Goal: Information Seeking & Learning: Check status

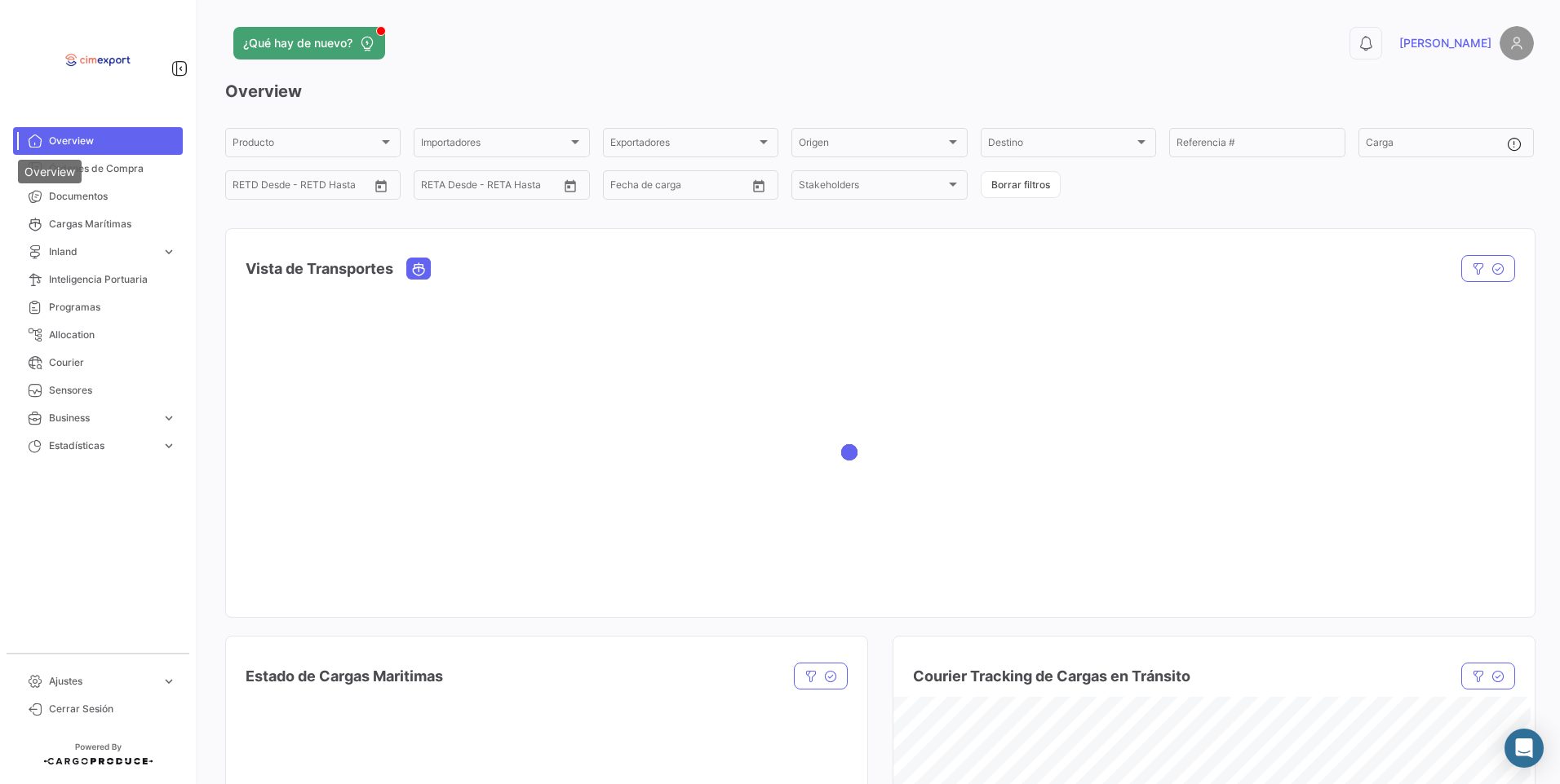
click at [69, 172] on div "Overview" at bounding box center [49, 171] width 63 height 24
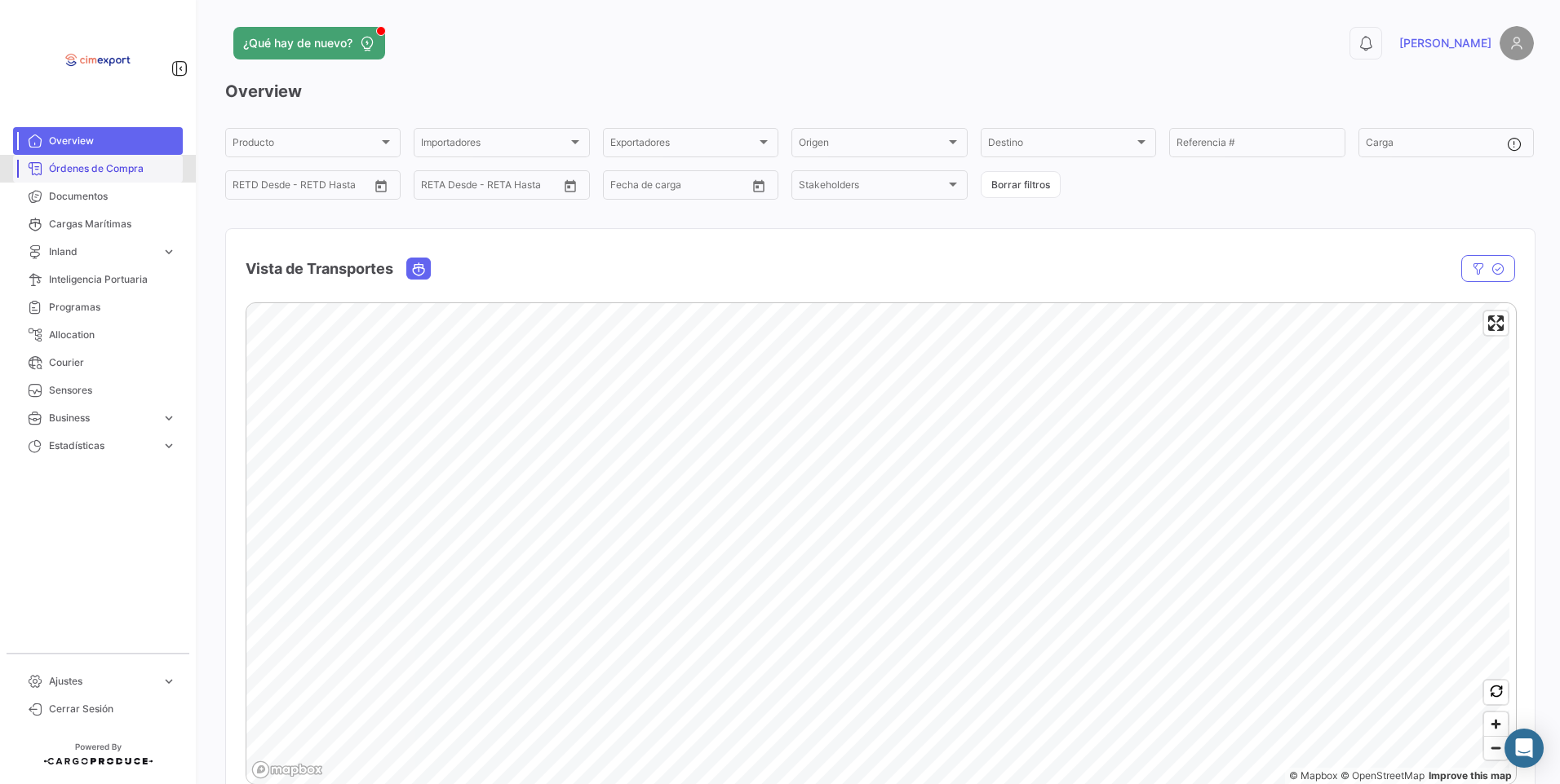
click at [105, 177] on link "Órdenes de Compra" at bounding box center [98, 169] width 170 height 27
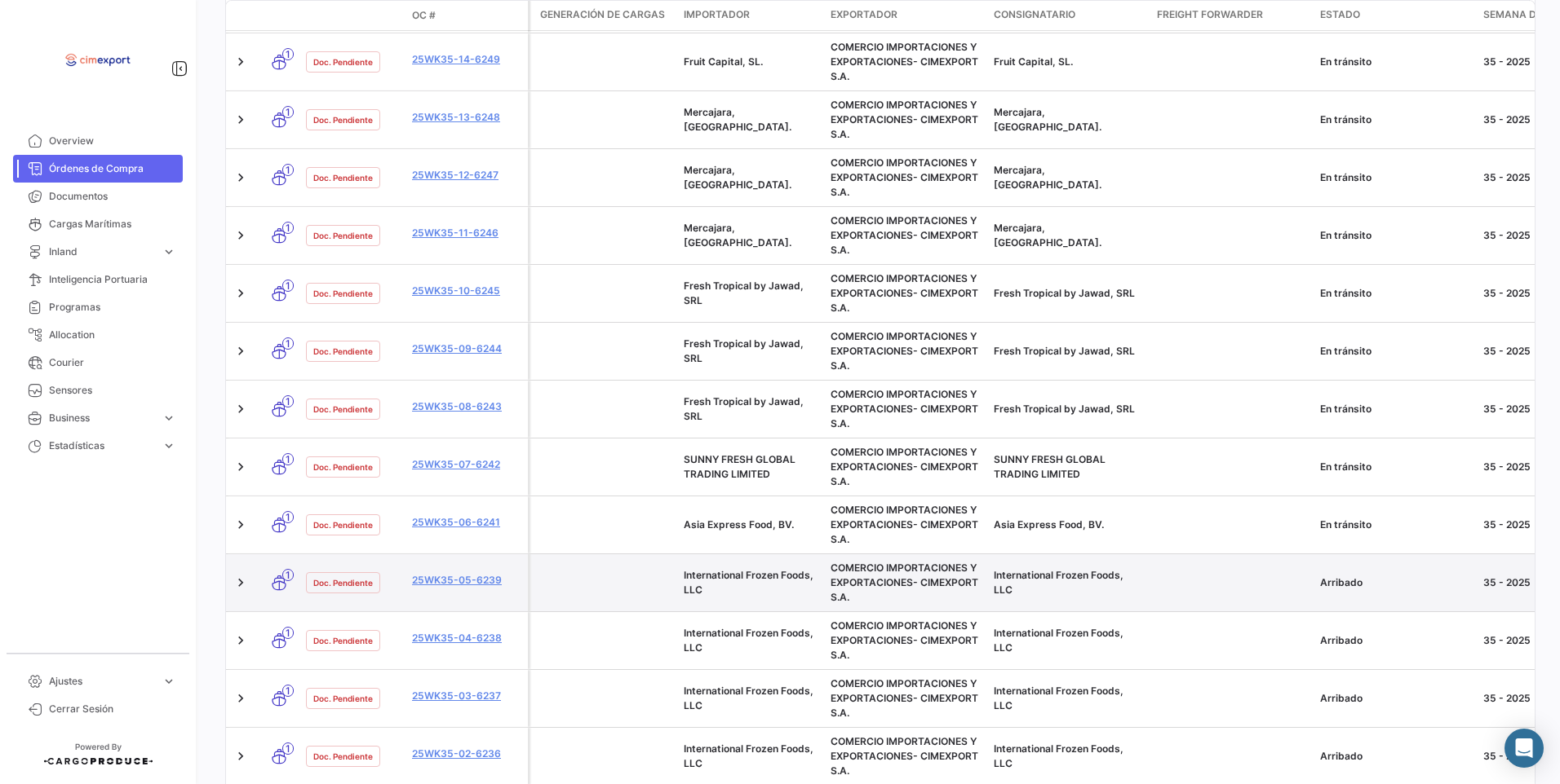
scroll to position [906, 0]
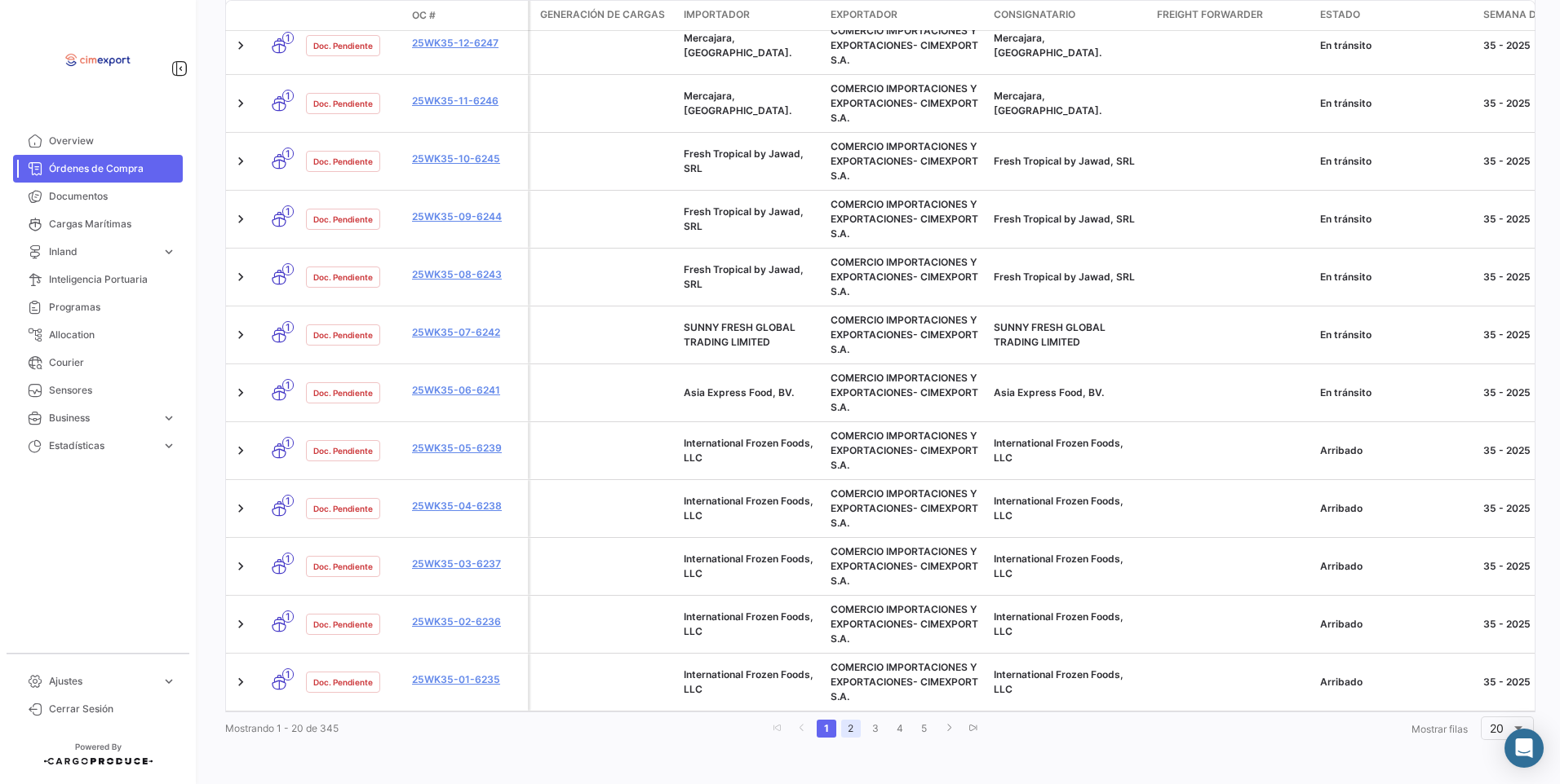
click at [853, 731] on link "2" at bounding box center [851, 728] width 20 height 18
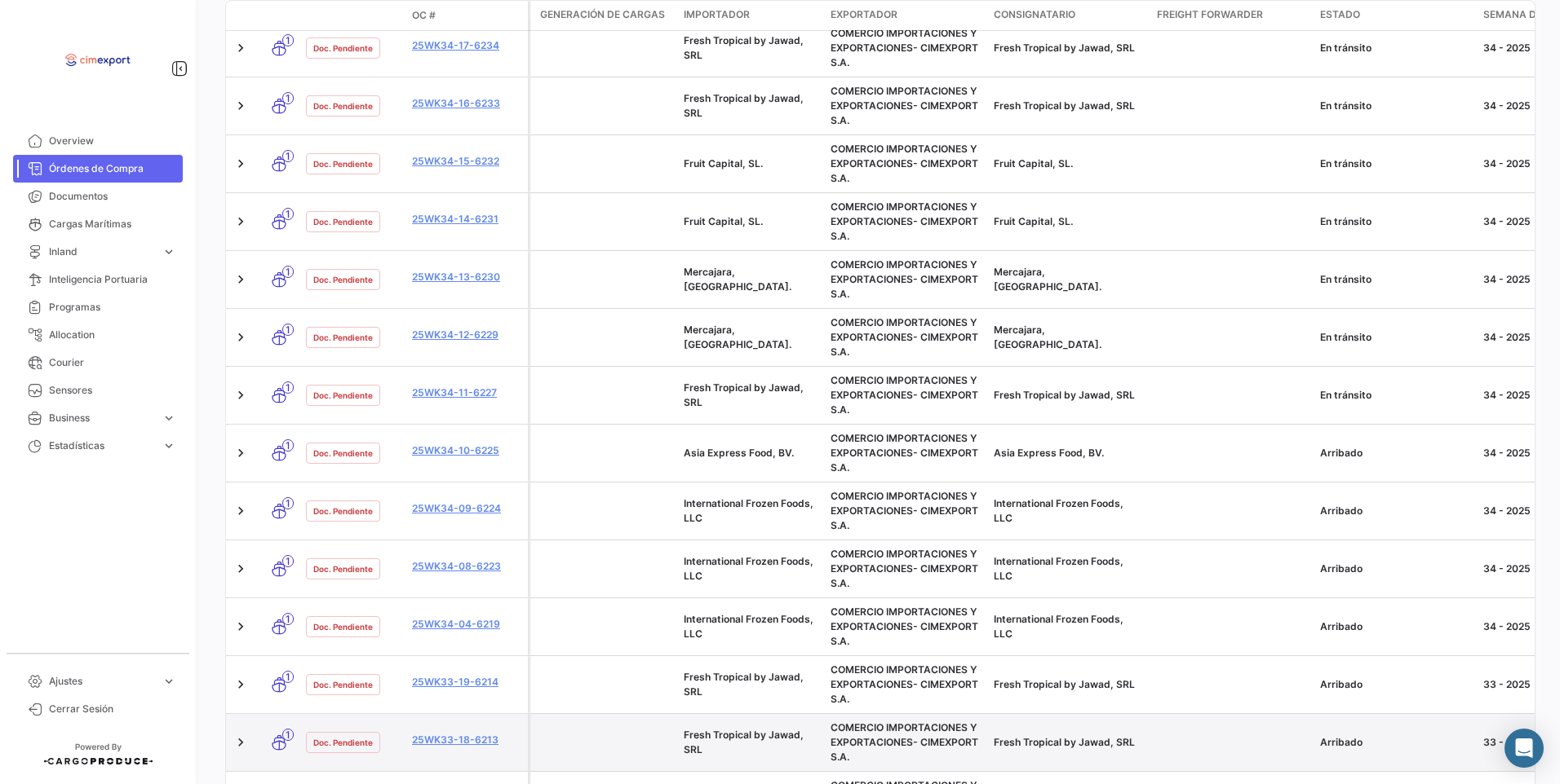
scroll to position [335, 0]
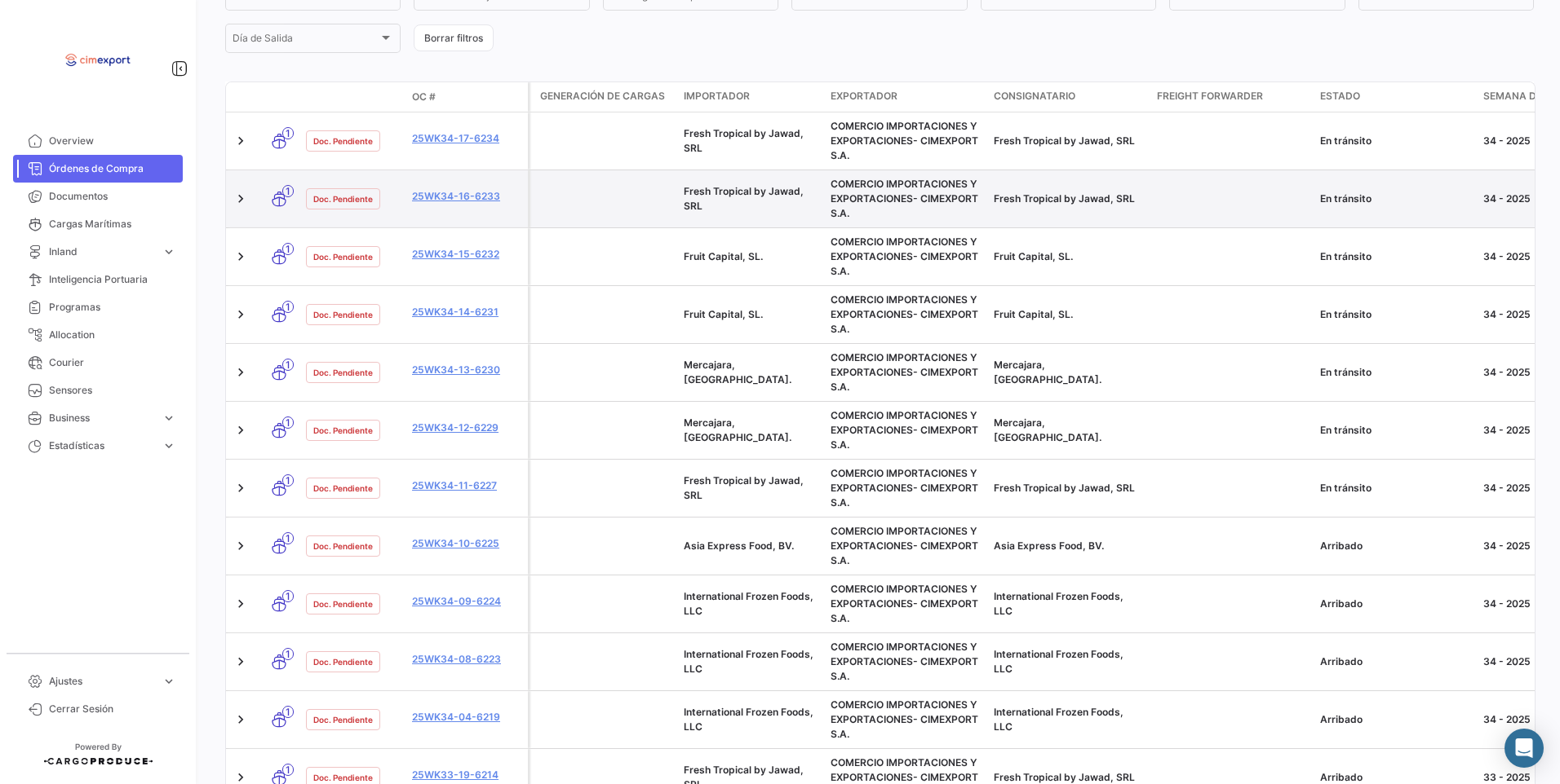
click at [481, 187] on datatable-body-cell "25WK34-16-6233" at bounding box center [466, 199] width 122 height 57
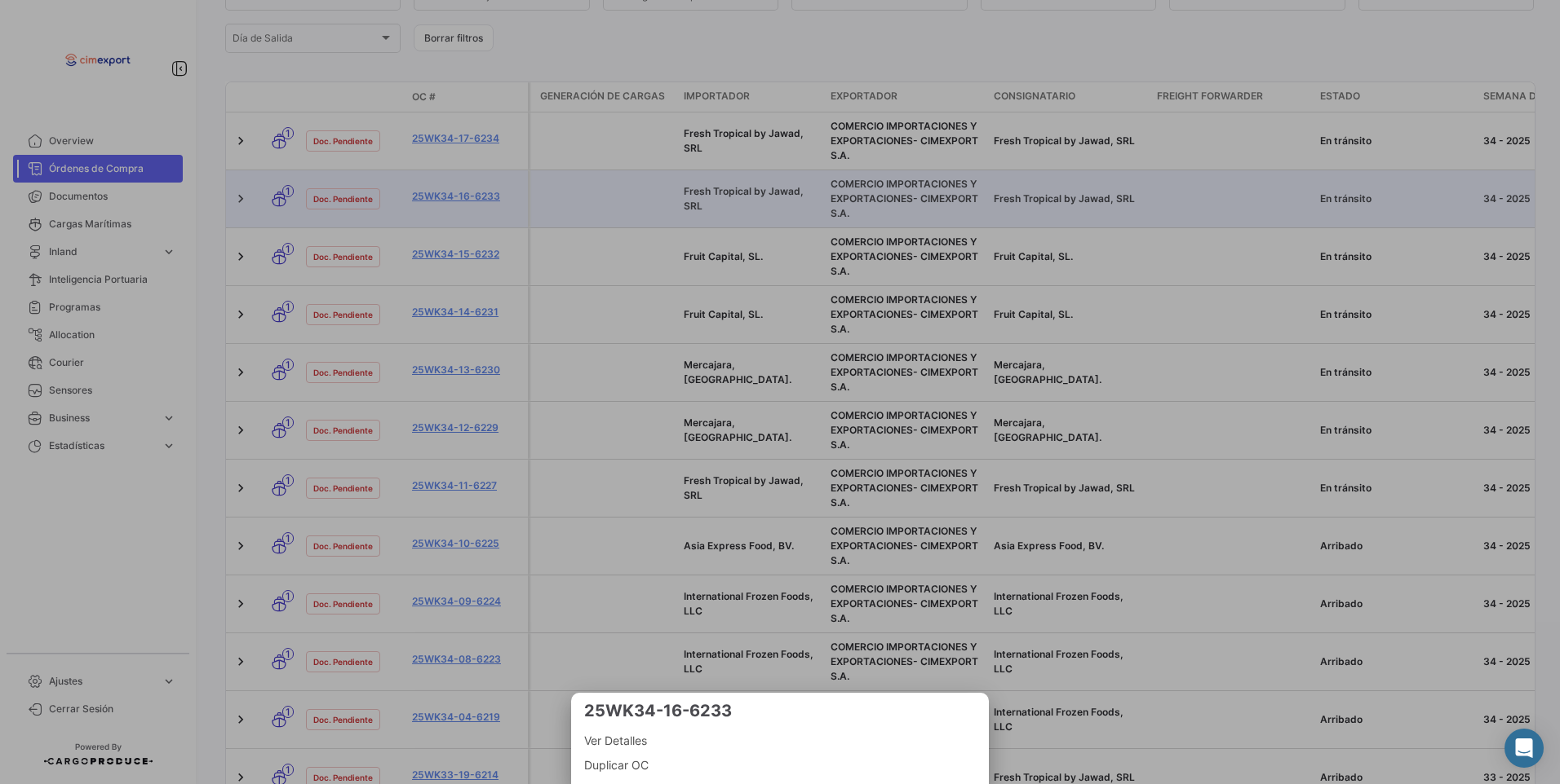
click at [459, 201] on div at bounding box center [780, 392] width 1560 height 784
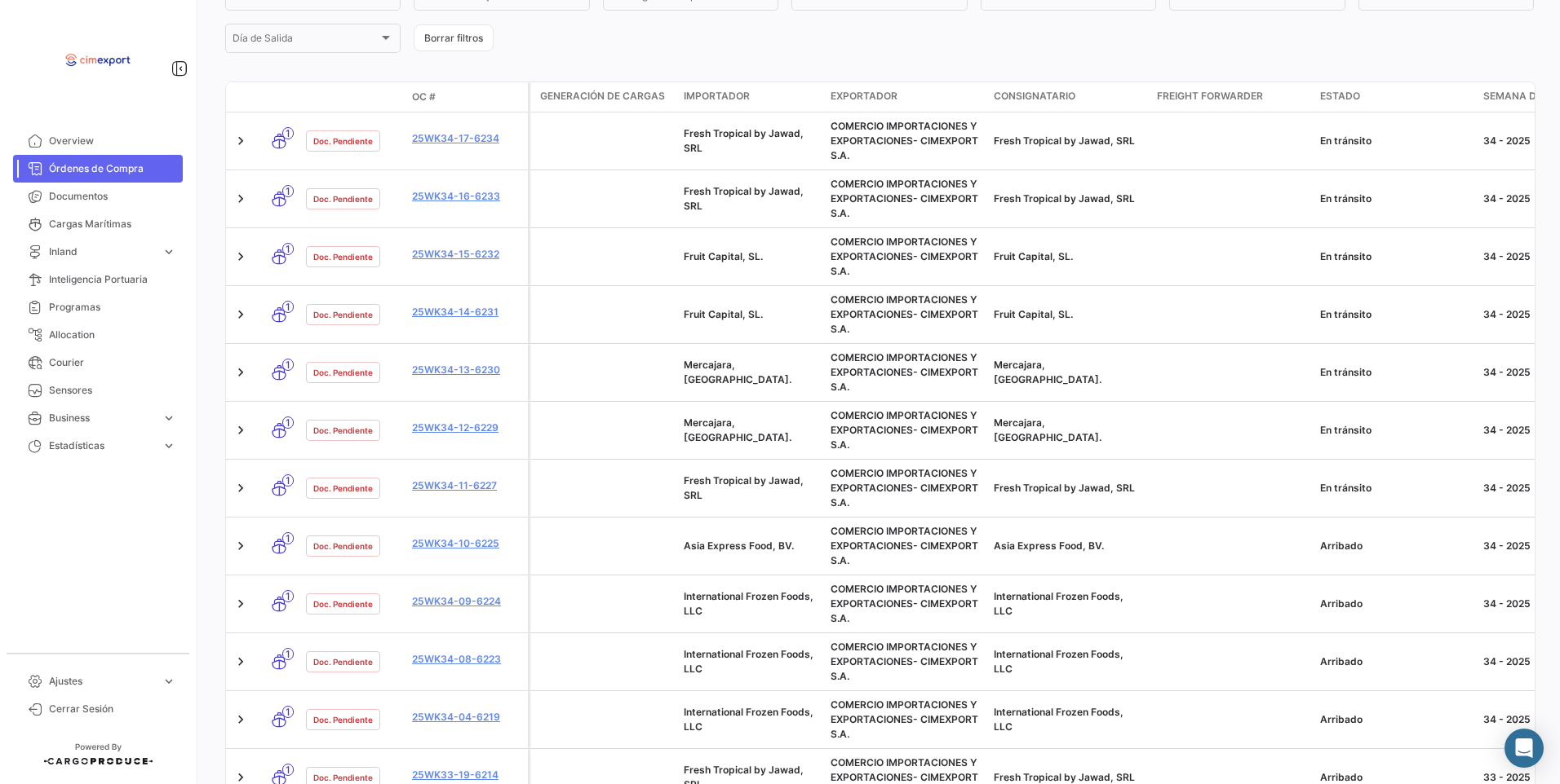
click at [459, 201] on link "25WK34-16-6233" at bounding box center [466, 197] width 109 height 15
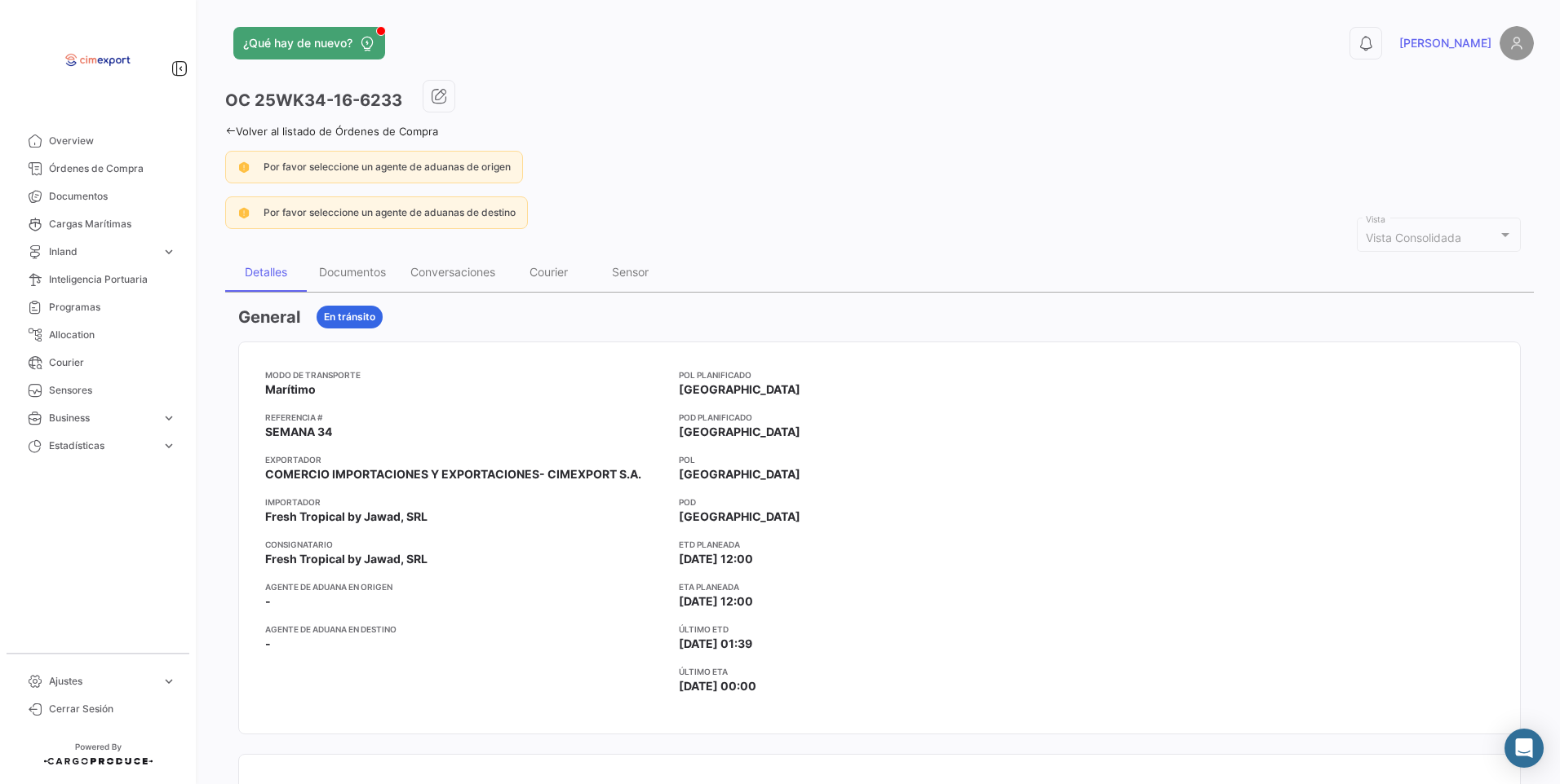
click at [225, 129] on icon at bounding box center [230, 131] width 10 height 10
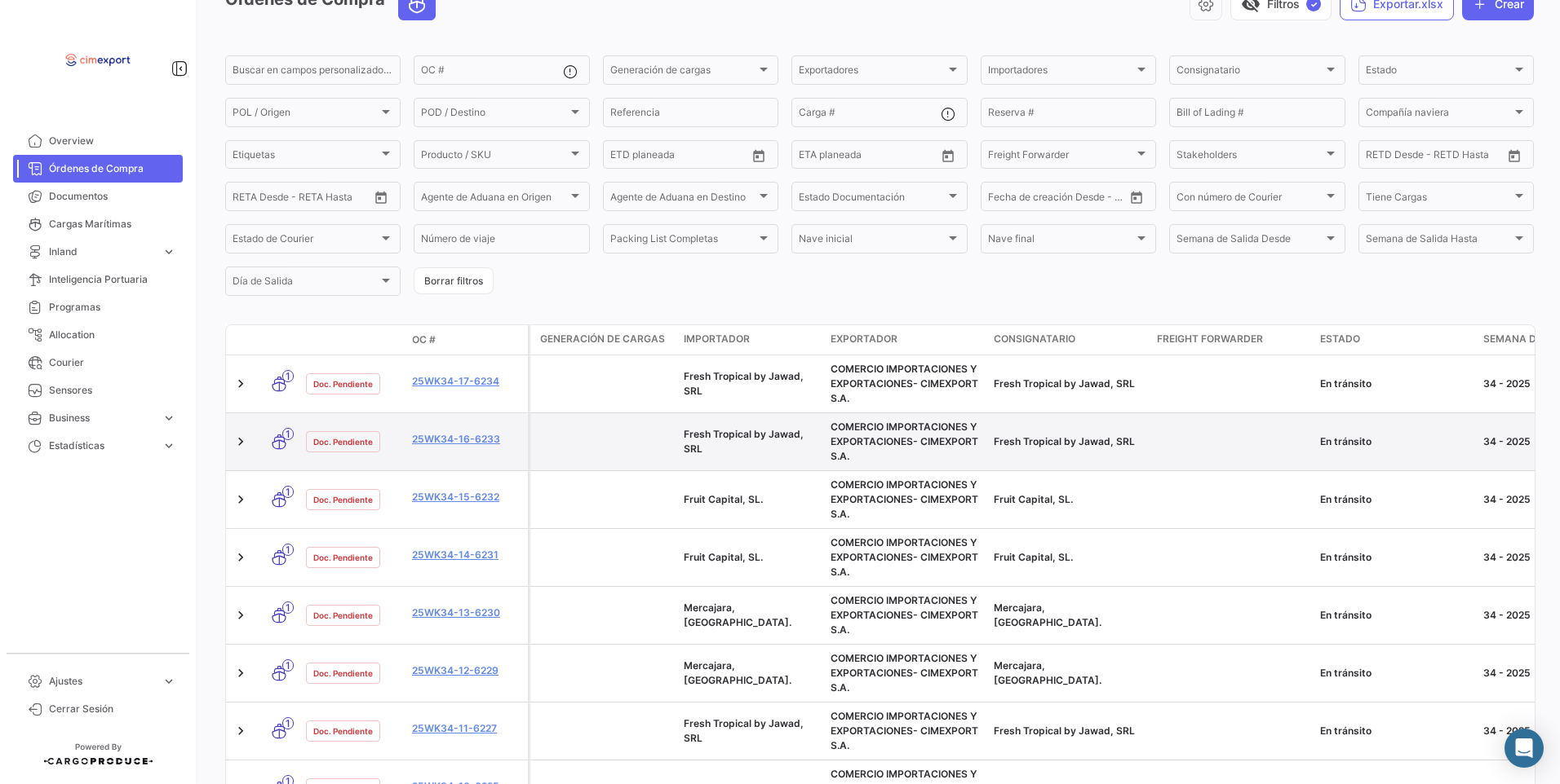
scroll to position [244, 0]
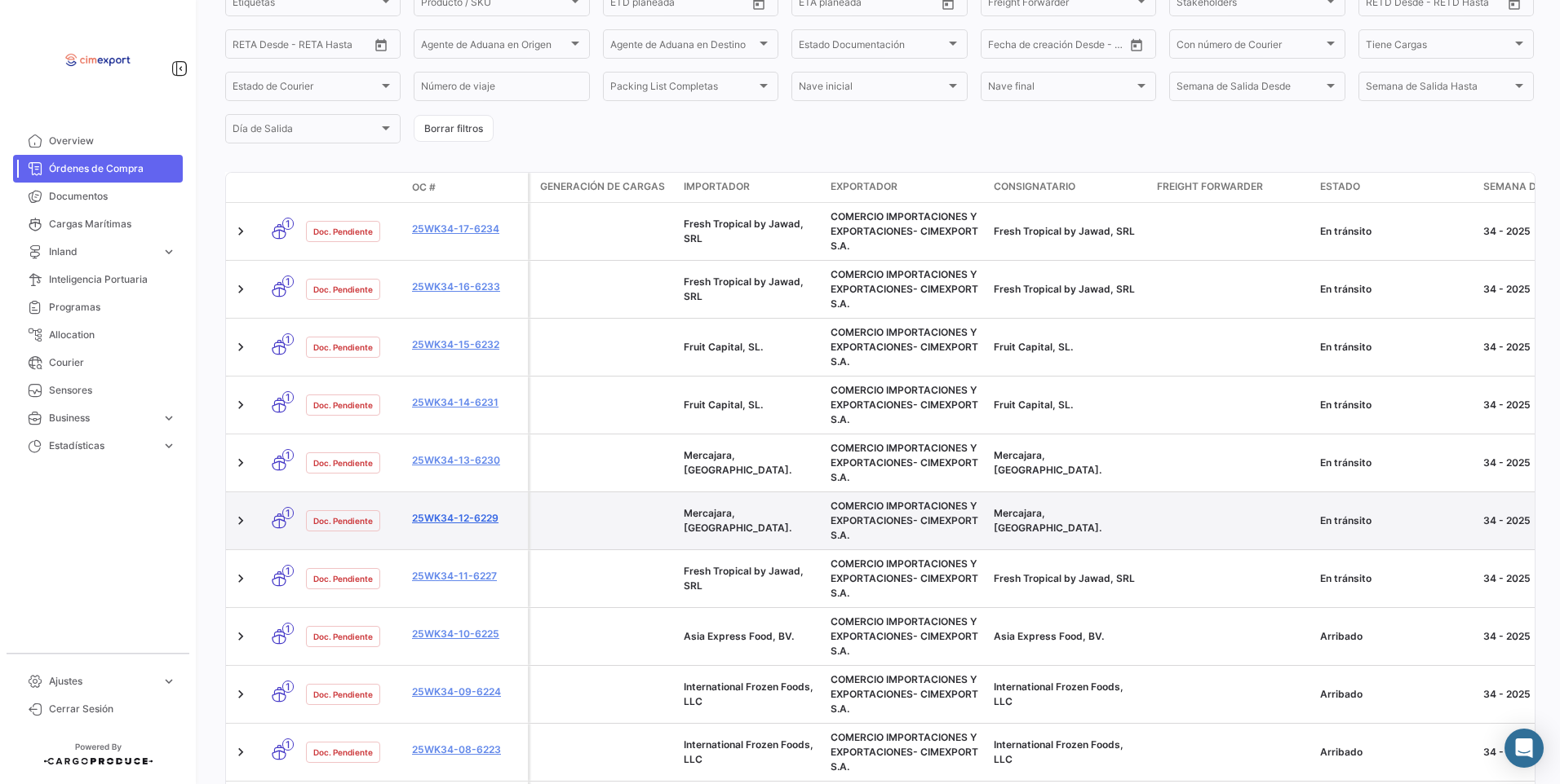
click at [439, 517] on link "25WK34-12-6229" at bounding box center [466, 519] width 109 height 15
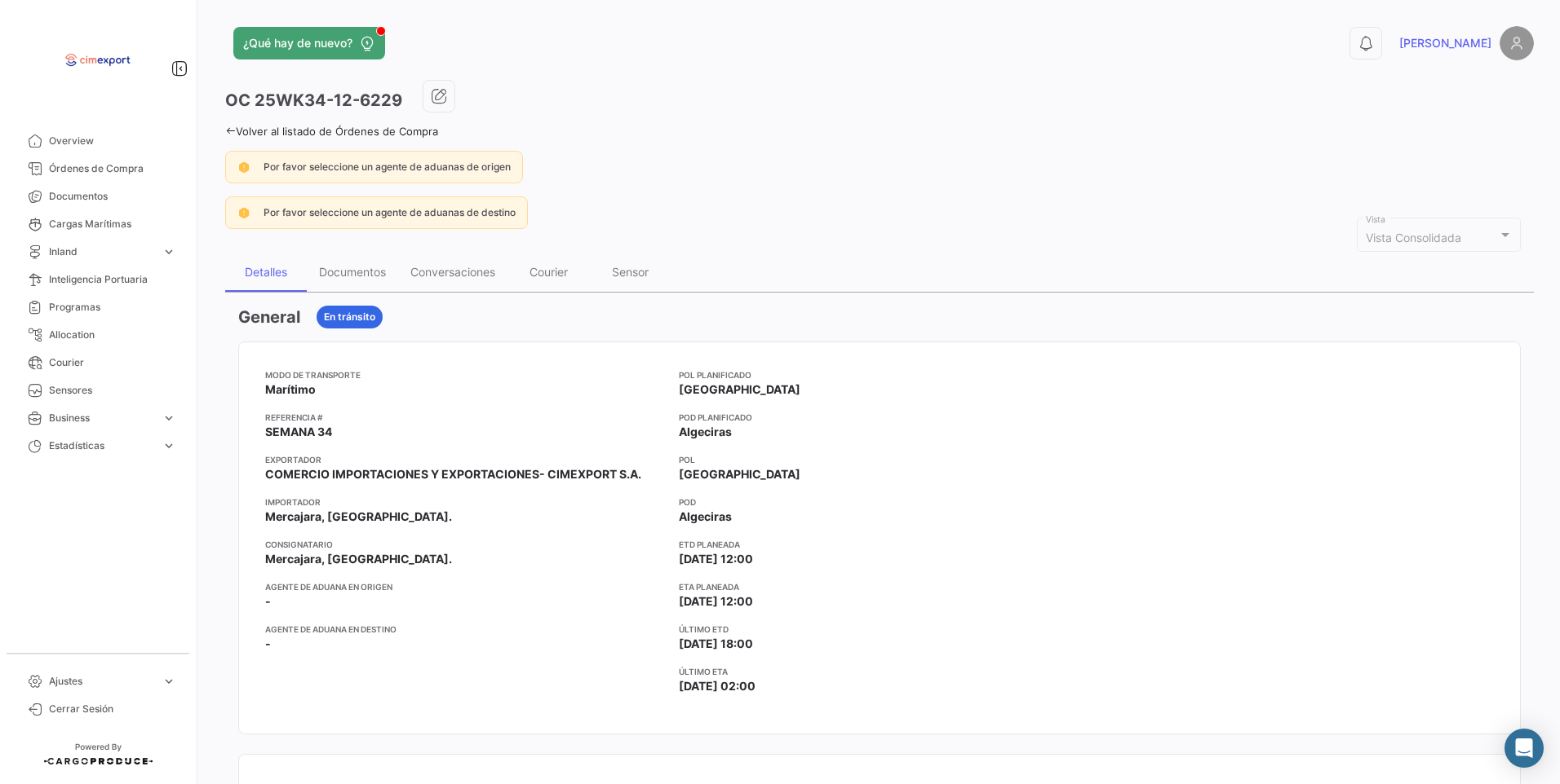
click at [236, 130] on link "Volver al listado de Órdenes de Compra" at bounding box center [332, 132] width 213 height 13
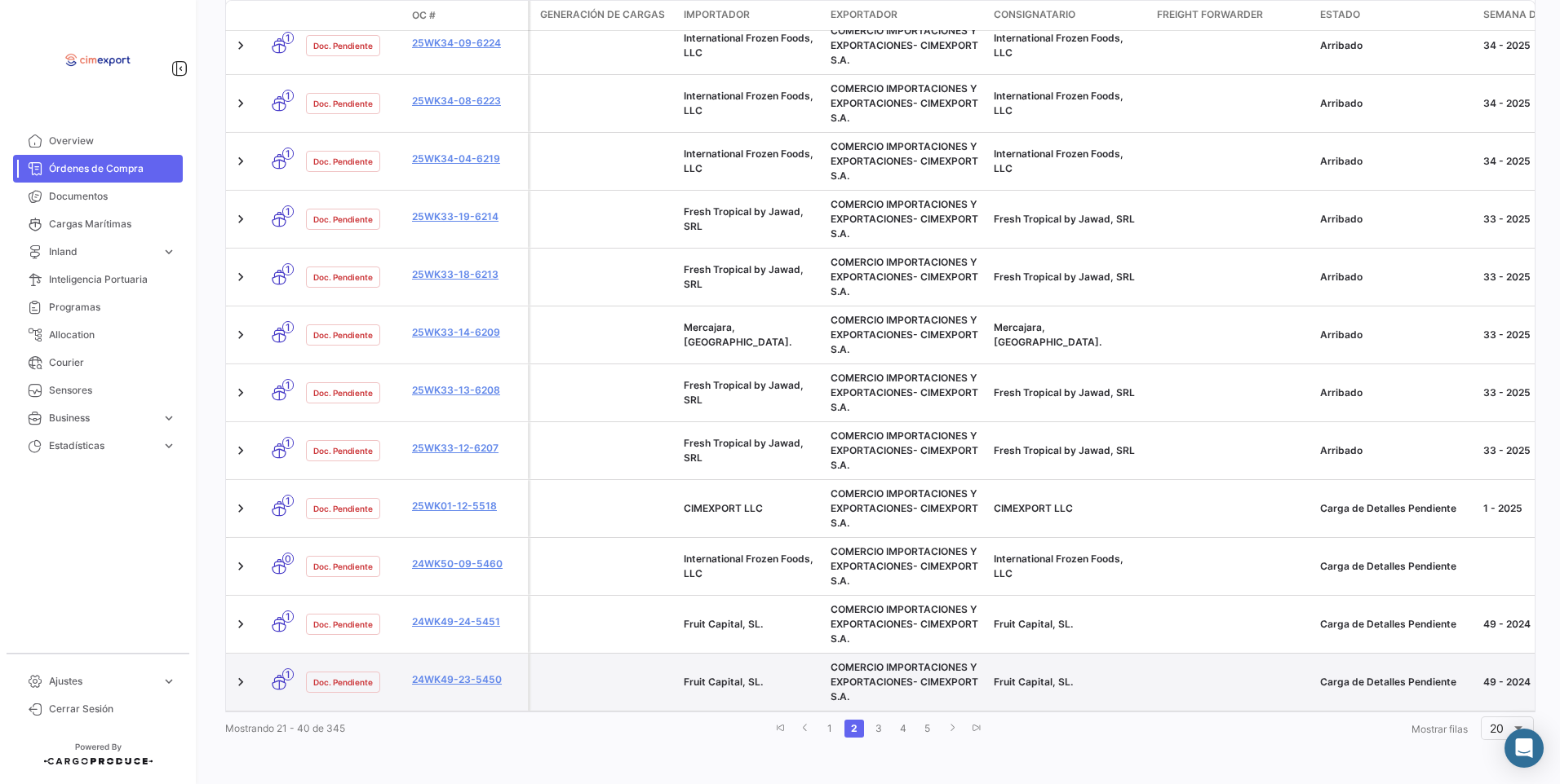
scroll to position [906, 0]
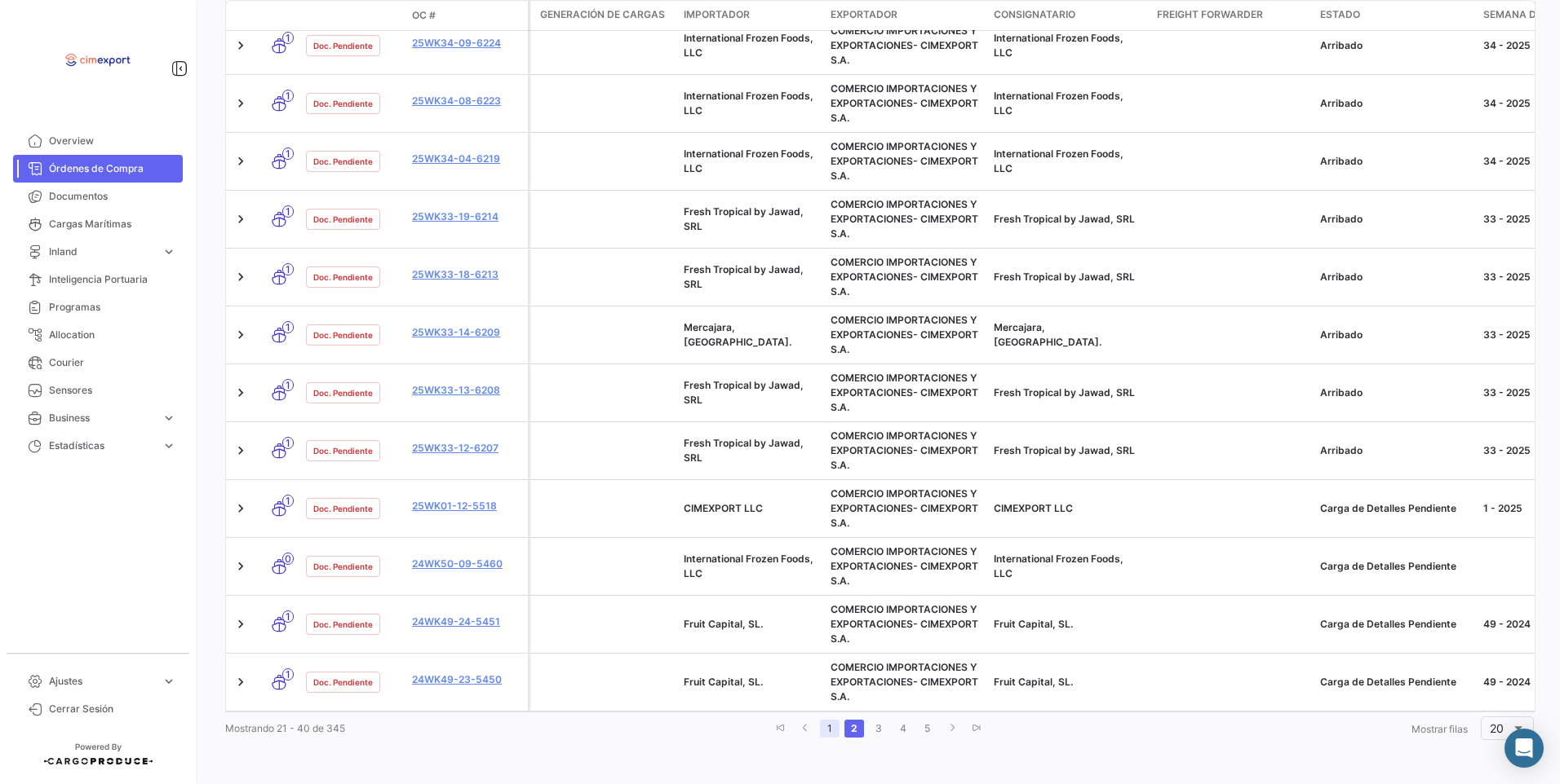
click at [825, 729] on link "1" at bounding box center [829, 728] width 20 height 18
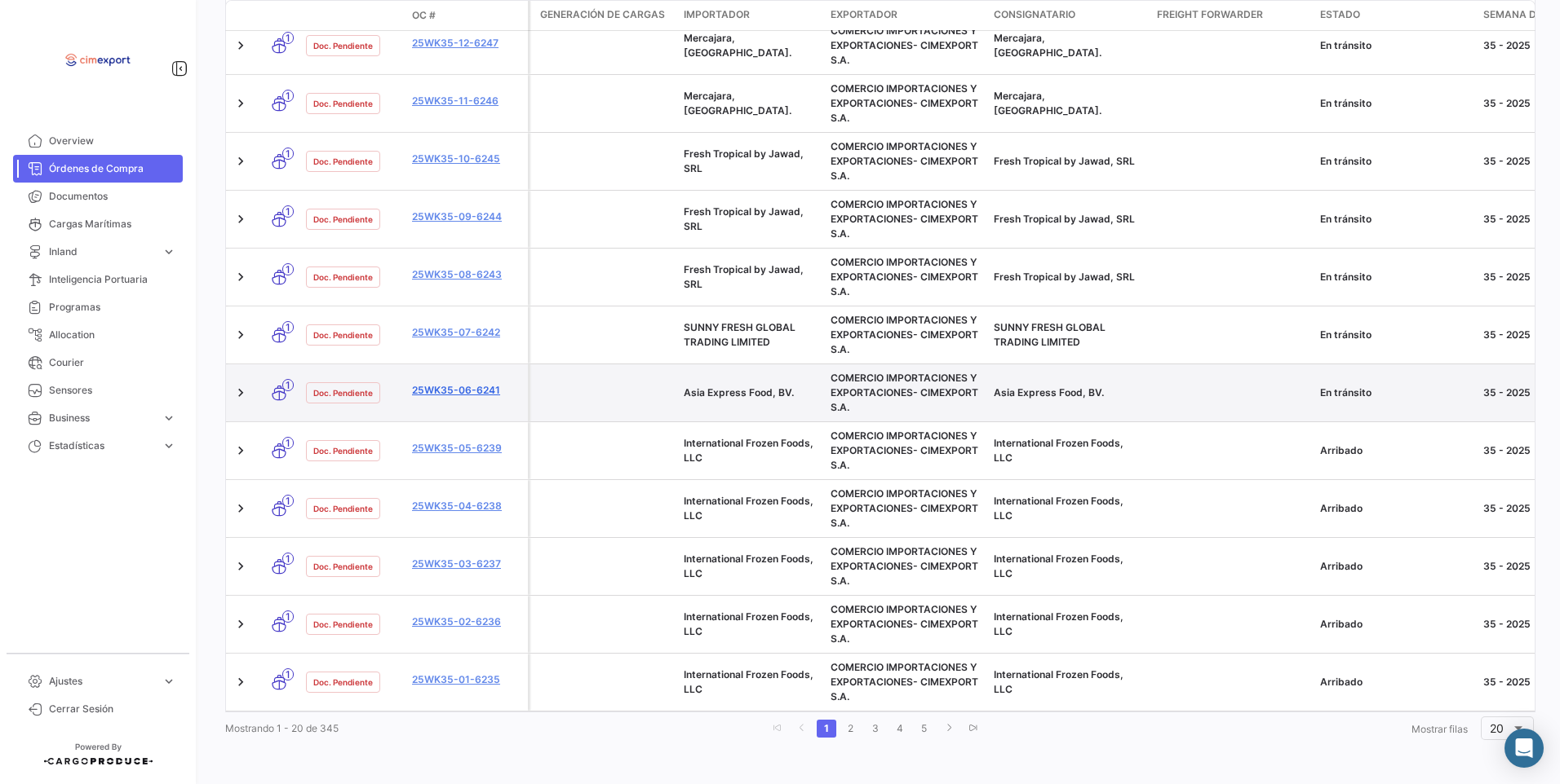
click at [478, 383] on link "25WK35-06-6241" at bounding box center [466, 391] width 109 height 15
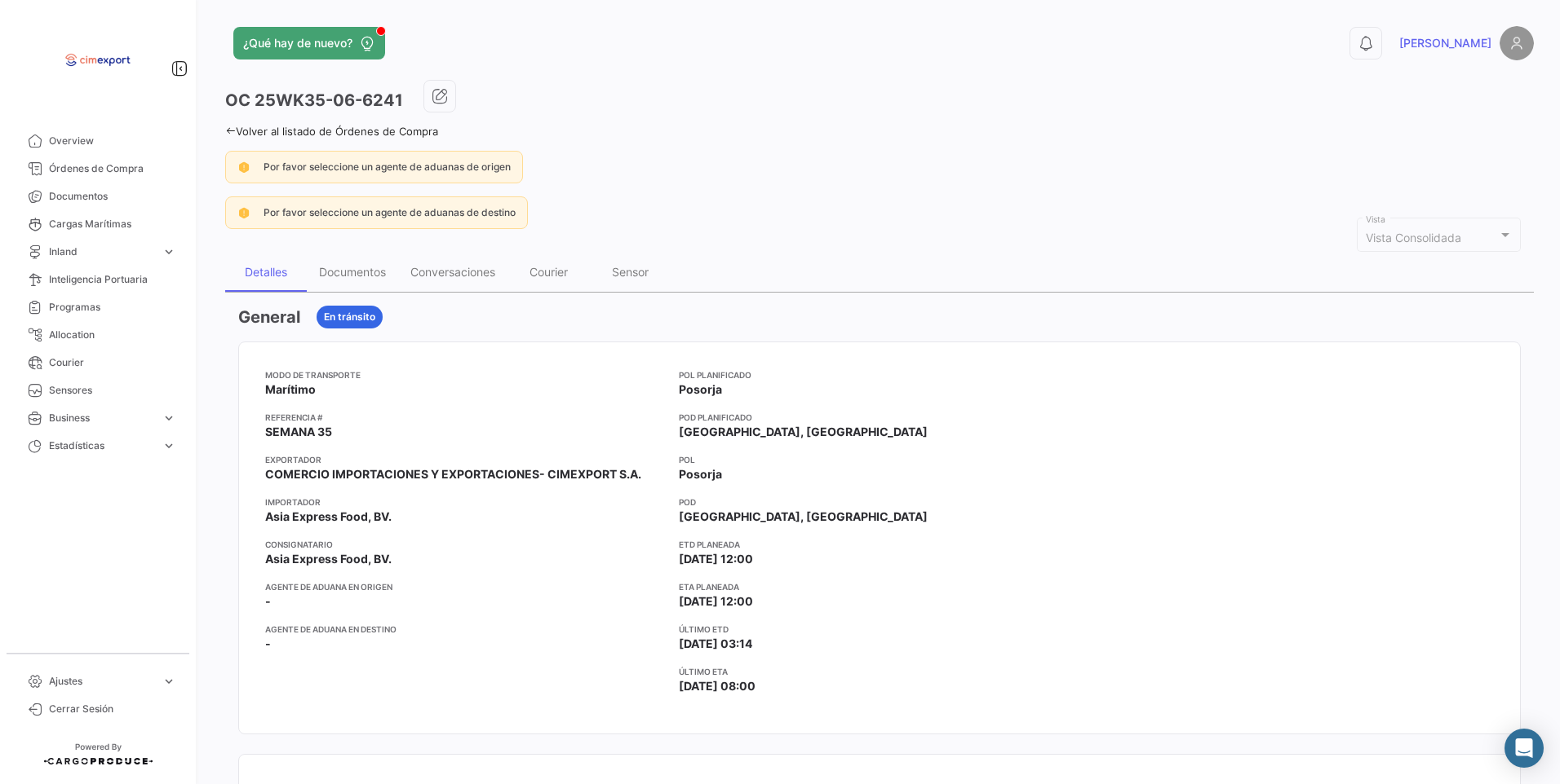
click at [239, 131] on link "Volver al listado de Órdenes de Compra" at bounding box center [332, 132] width 213 height 13
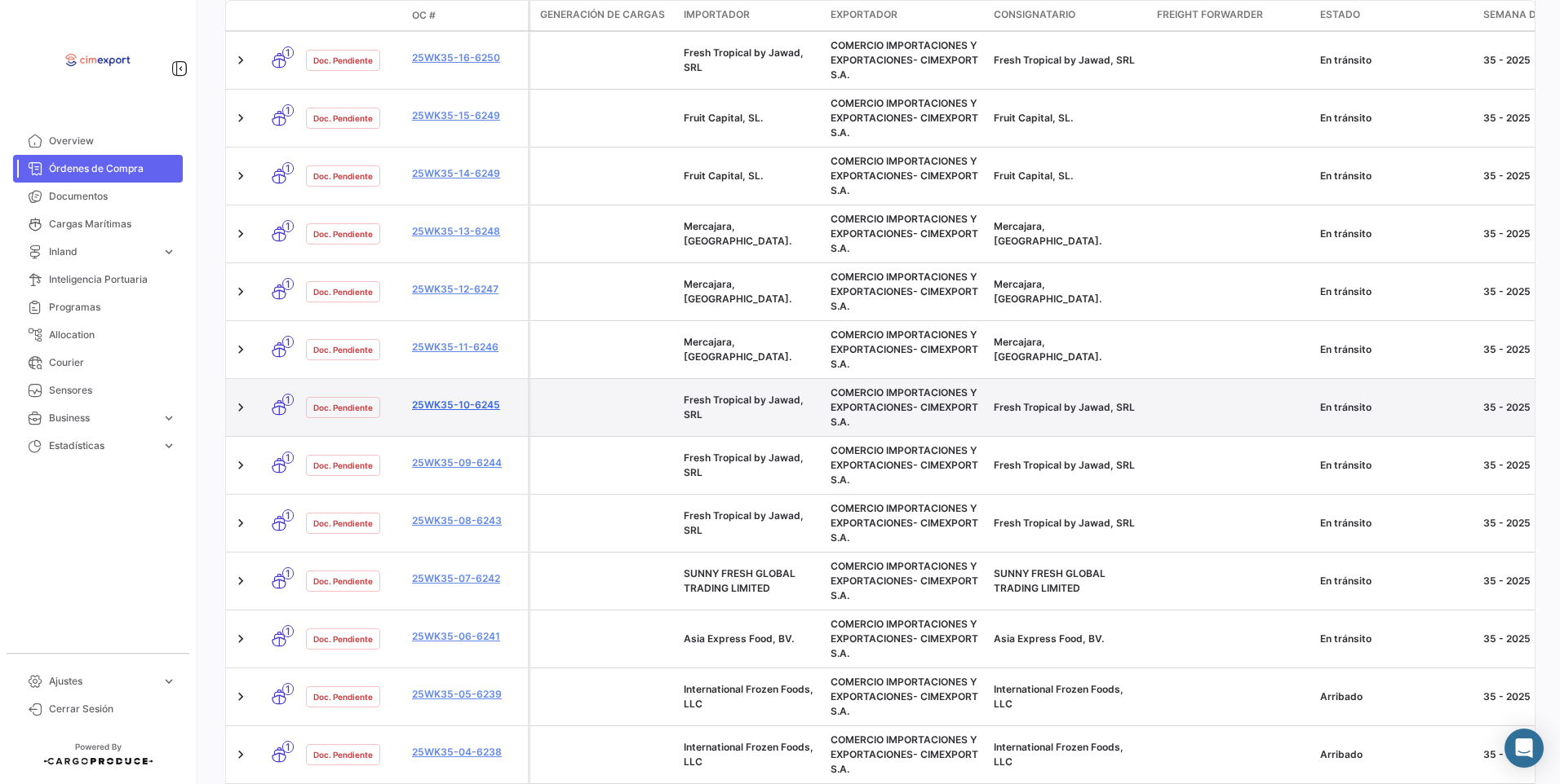
scroll to position [815, 0]
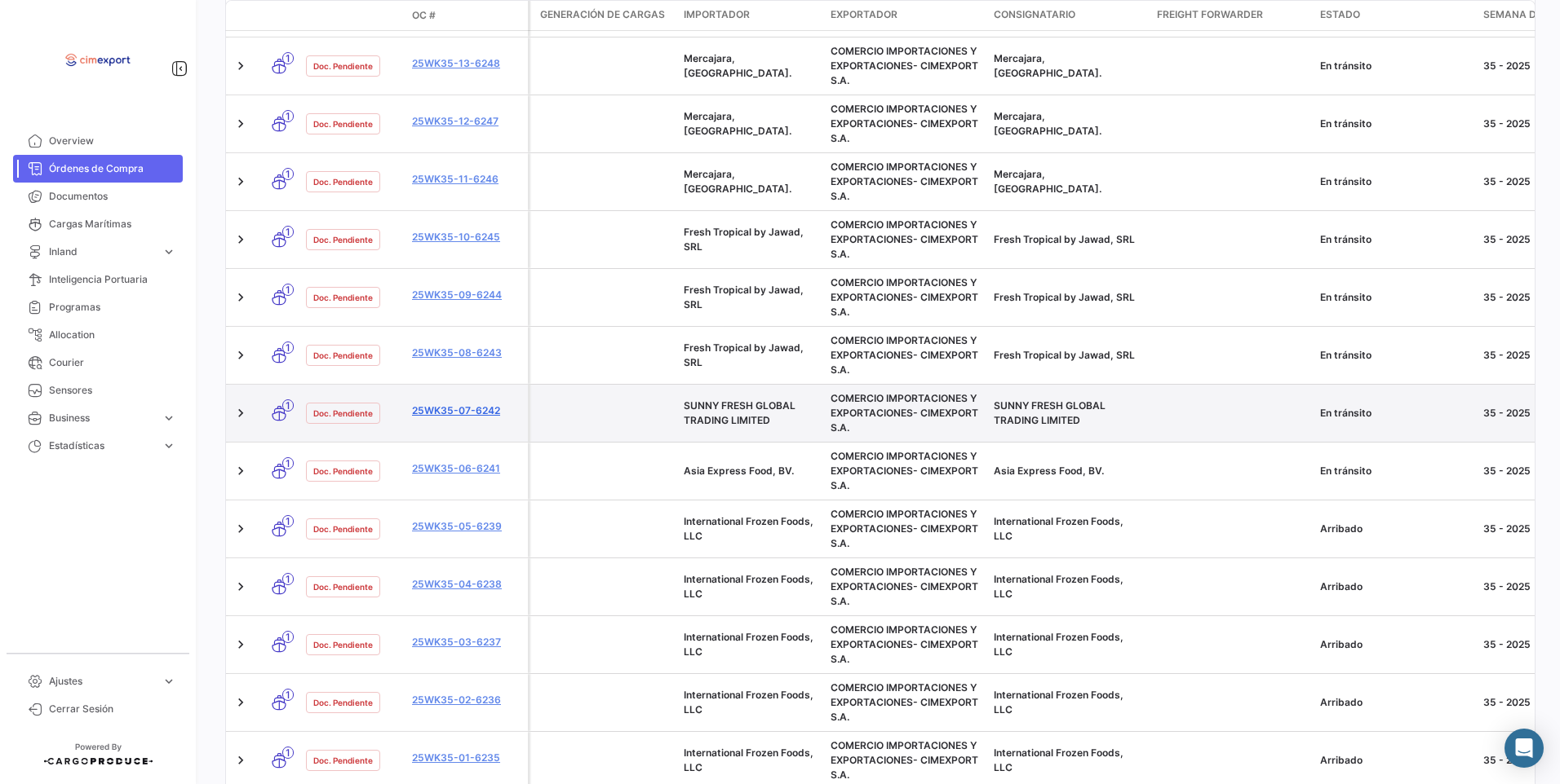
click at [458, 414] on link "25WK35-07-6242" at bounding box center [466, 411] width 109 height 15
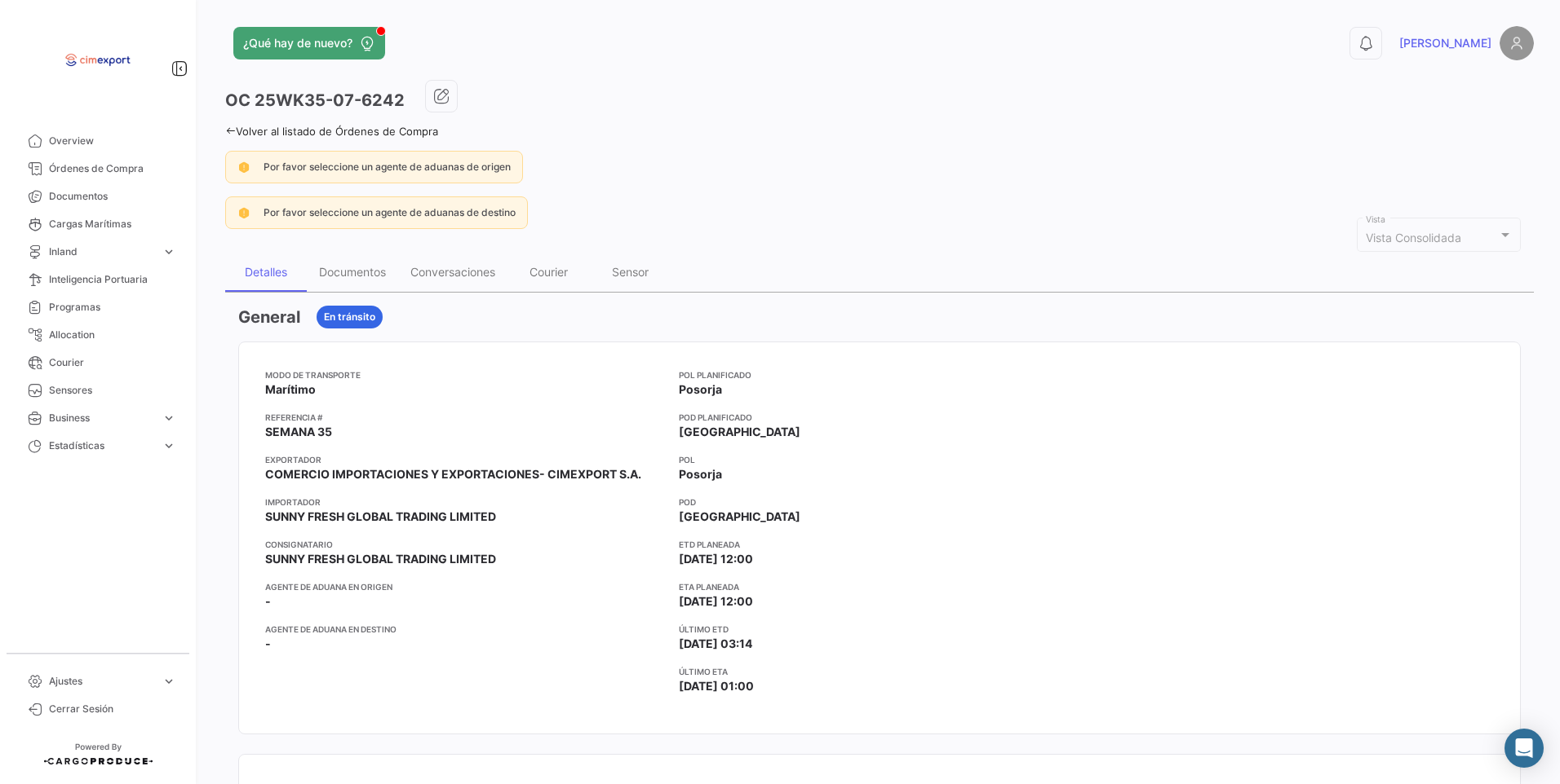
click at [230, 135] on icon at bounding box center [230, 131] width 10 height 10
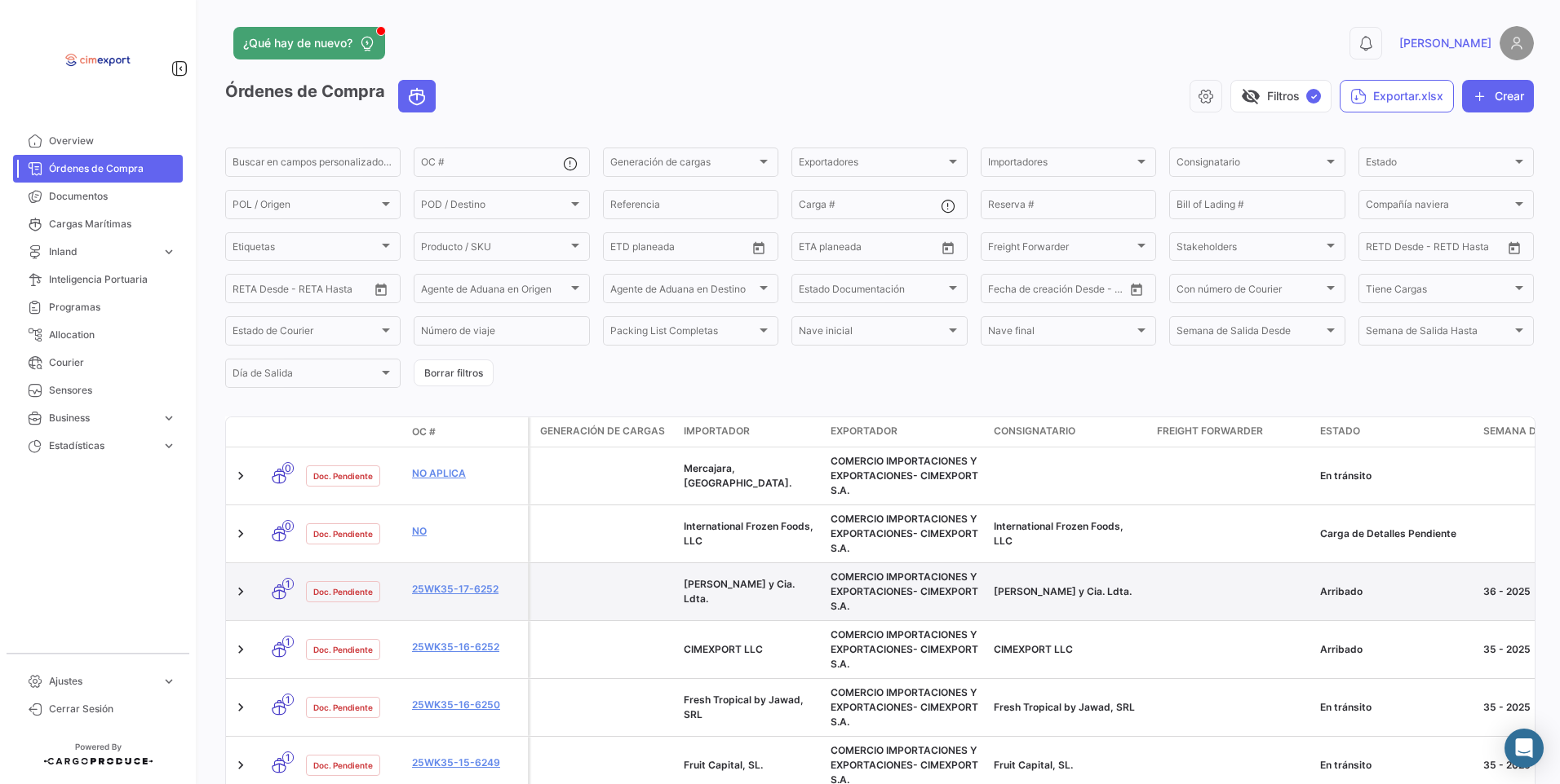
scroll to position [326, 0]
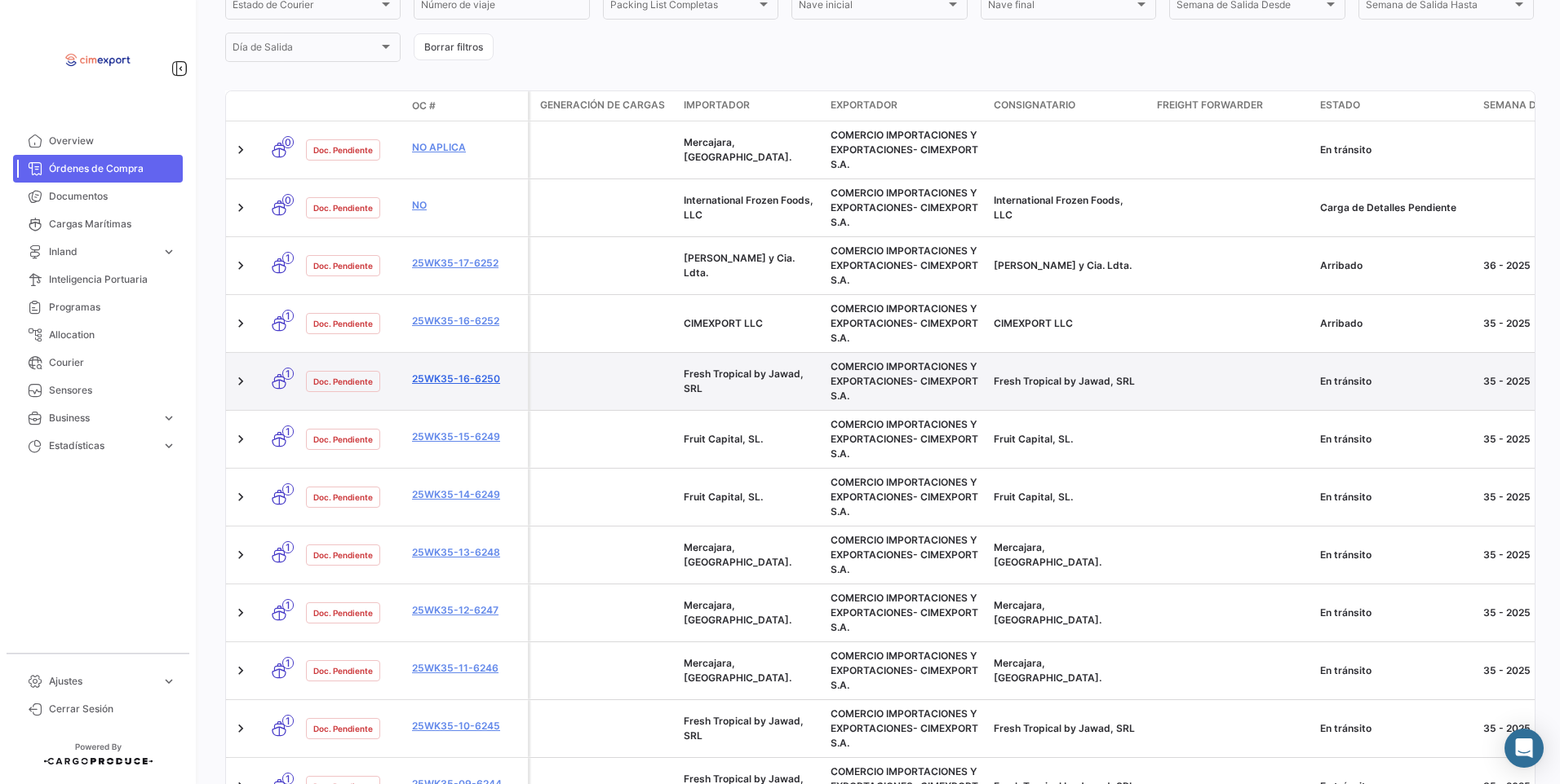
click at [471, 383] on link "25WK35-16-6250" at bounding box center [466, 380] width 109 height 15
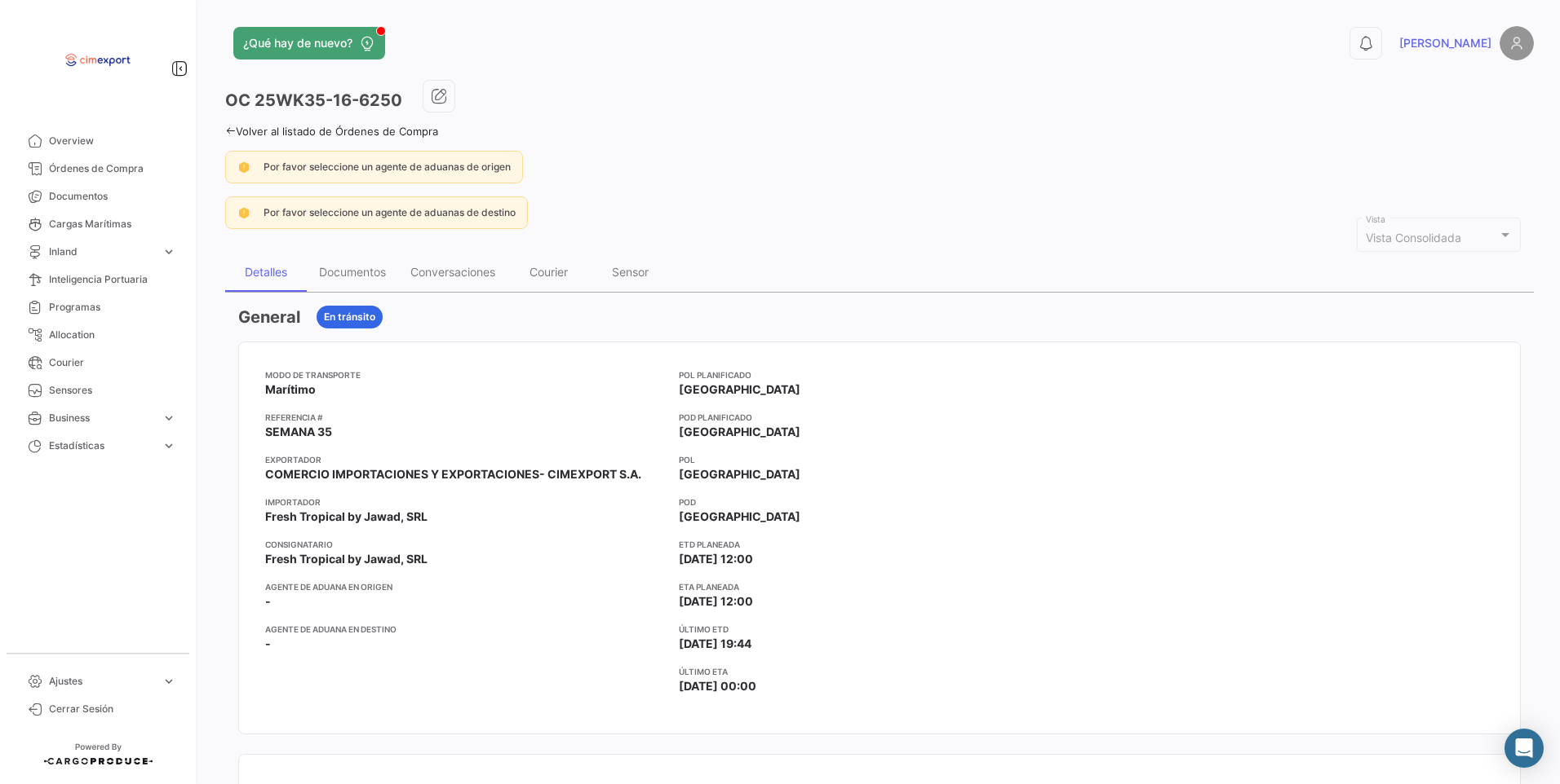
click at [235, 126] on icon at bounding box center [230, 131] width 10 height 10
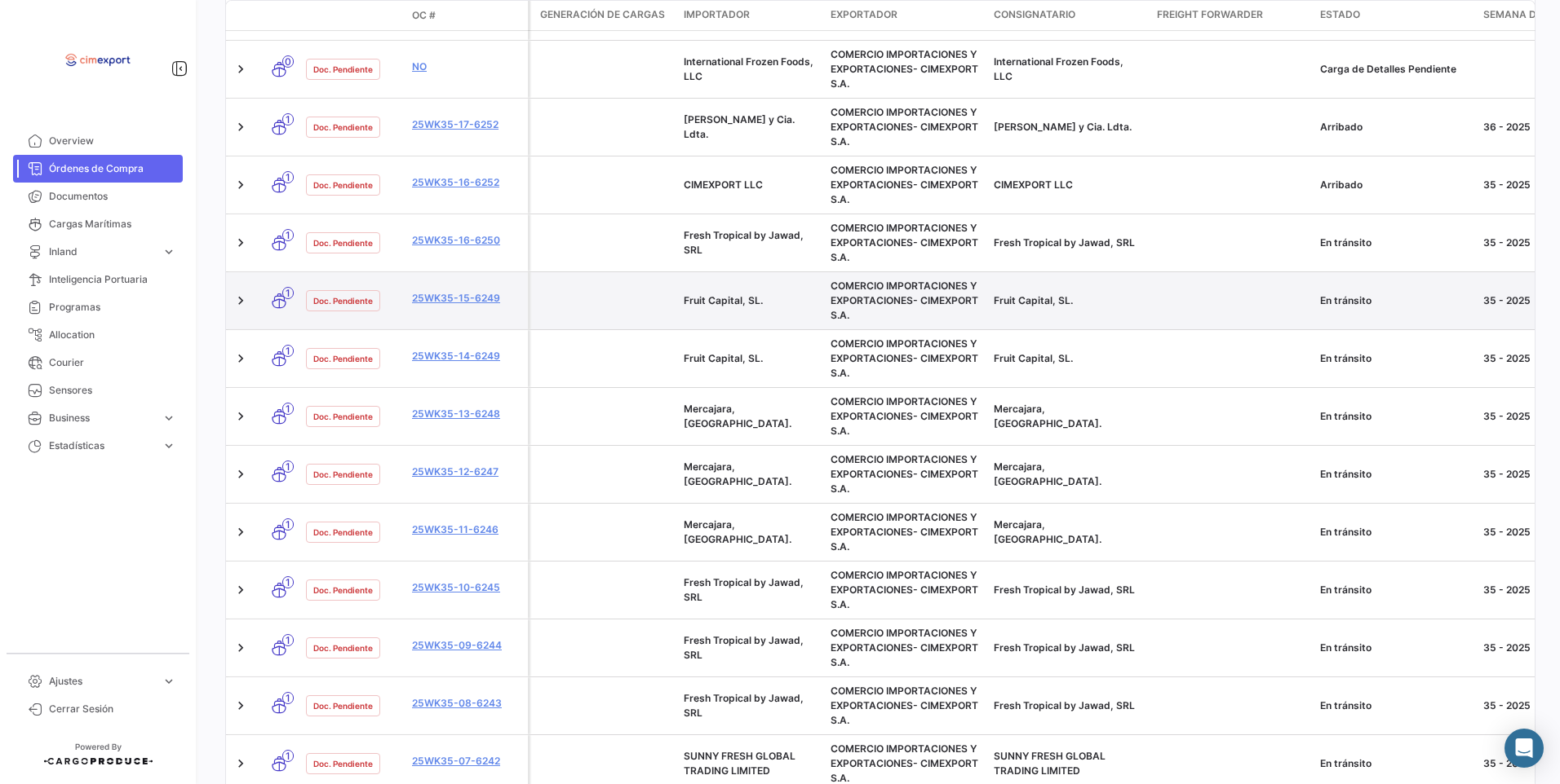
scroll to position [490, 0]
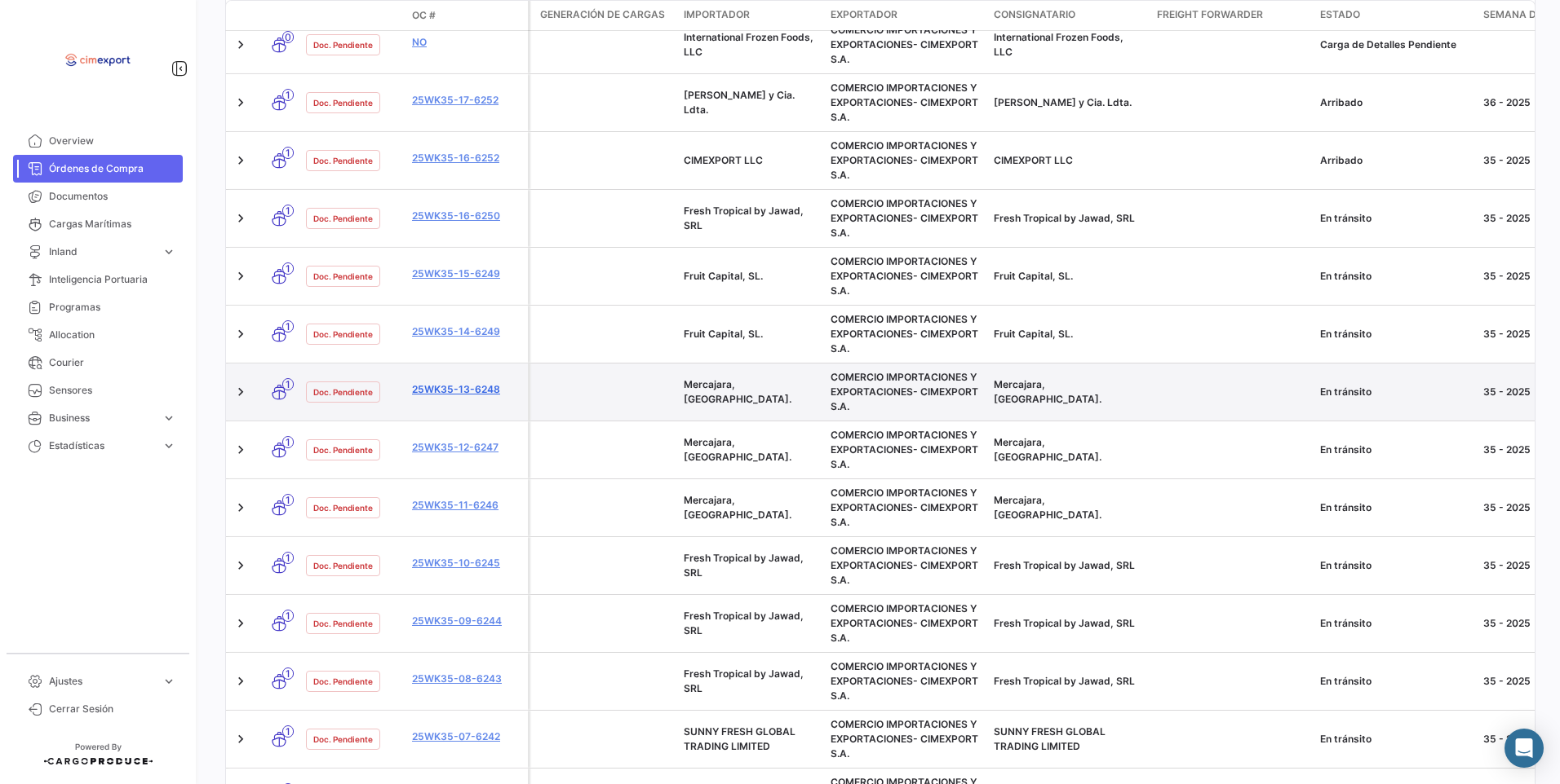
click at [448, 392] on link "25WK35-13-6248" at bounding box center [466, 390] width 109 height 15
